Goal: Information Seeking & Learning: Learn about a topic

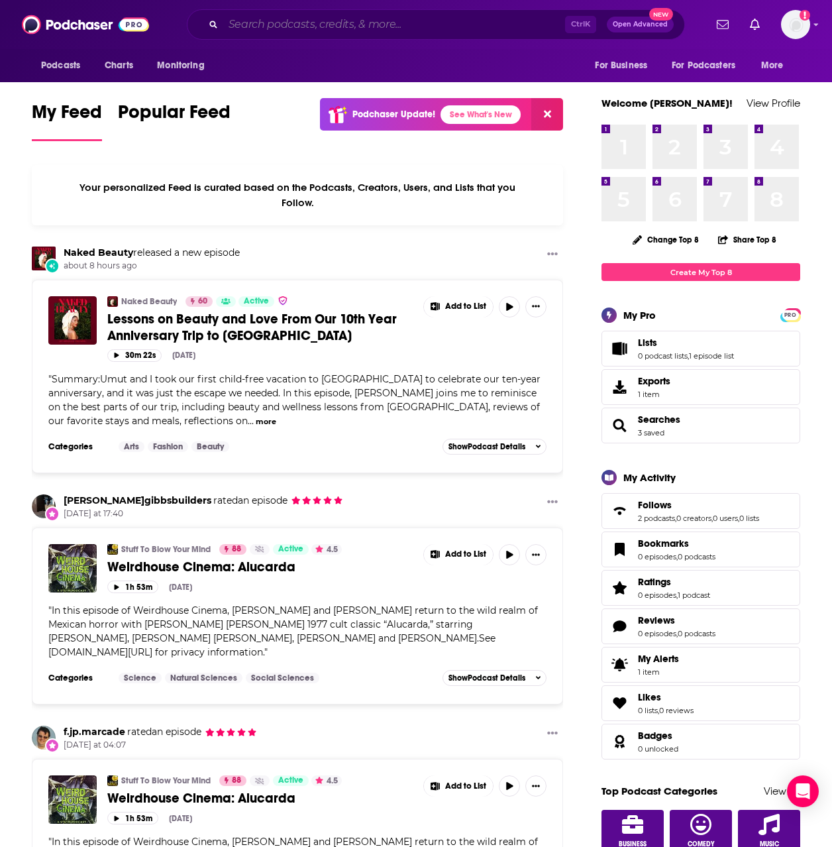
click at [386, 23] on input "Search podcasts, credits, & more..." at bounding box center [394, 24] width 342 height 21
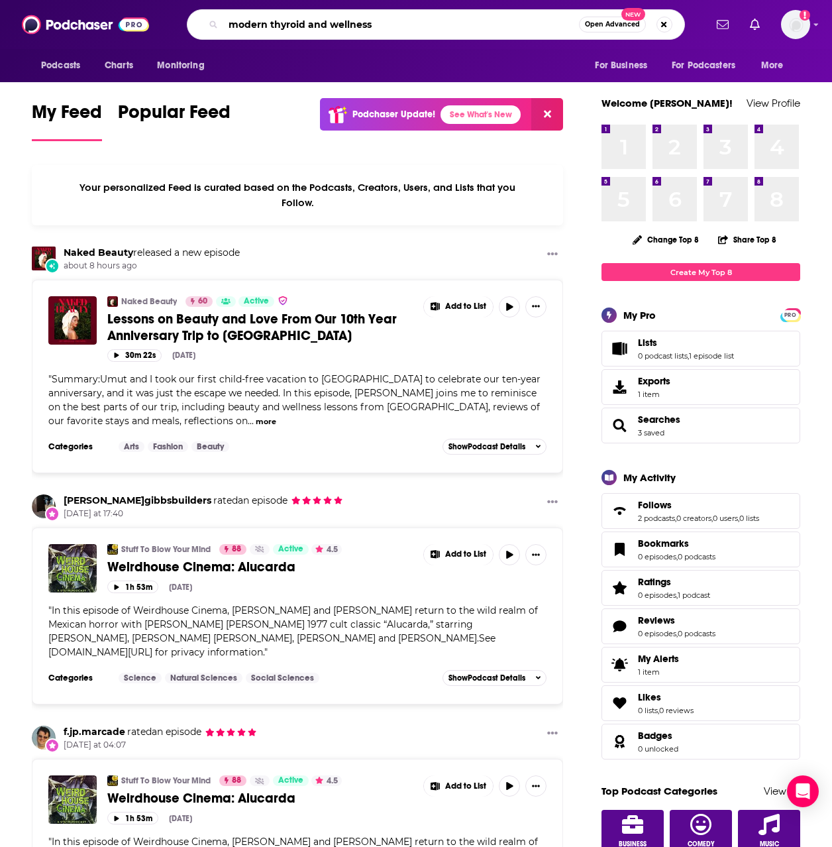
type input "modern thyroid and wellness"
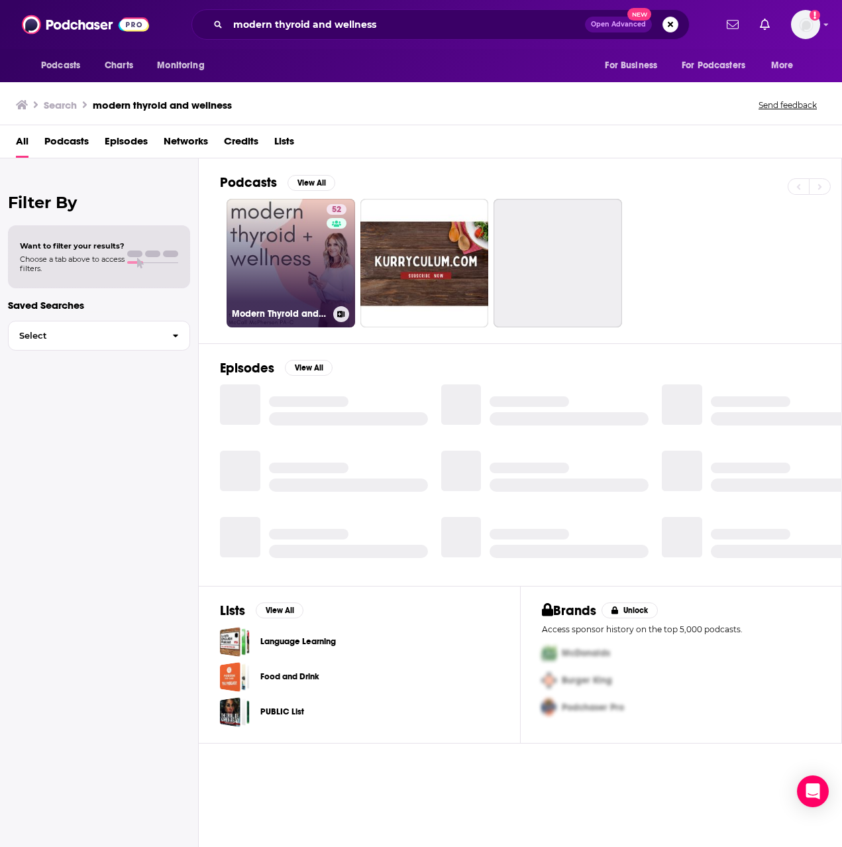
click at [271, 272] on link "52 Modern Thyroid and Wellness" at bounding box center [291, 263] width 129 height 129
